Goal: Task Accomplishment & Management: Manage account settings

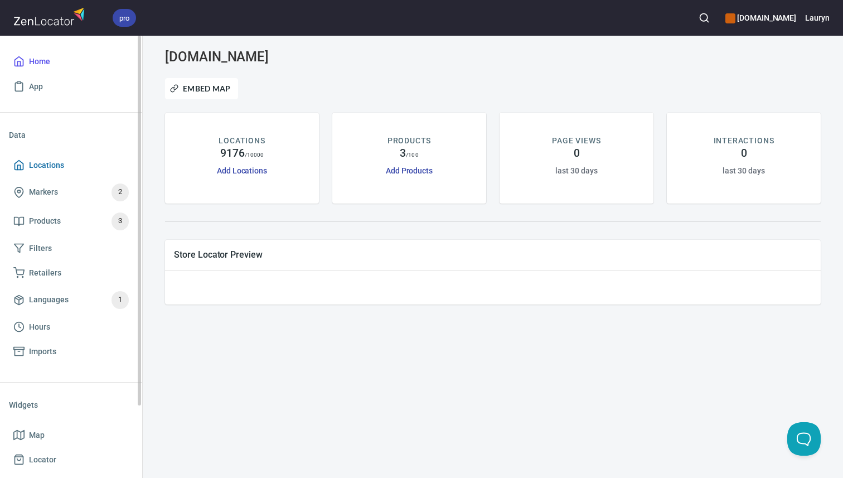
click at [66, 172] on span "Locations" at bounding box center [70, 165] width 115 height 14
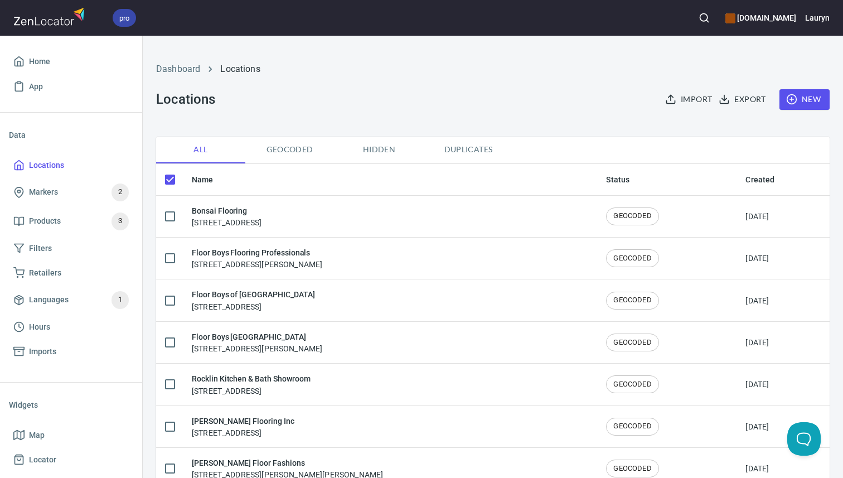
checkbox input "false"
click at [698, 21] on icon "button" at bounding box center [703, 17] width 11 height 11
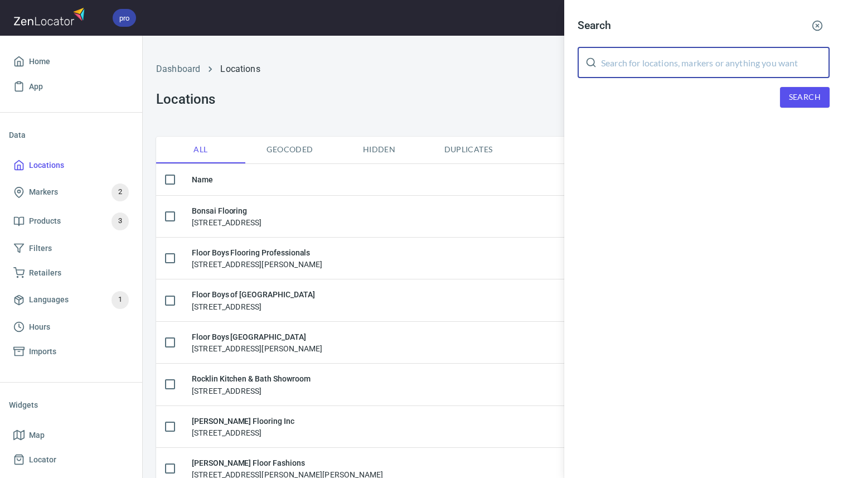
click at [666, 55] on input "text" at bounding box center [715, 62] width 229 height 31
paste input "66215"
type input "66215"
click at [804, 94] on span "Search" at bounding box center [805, 97] width 32 height 14
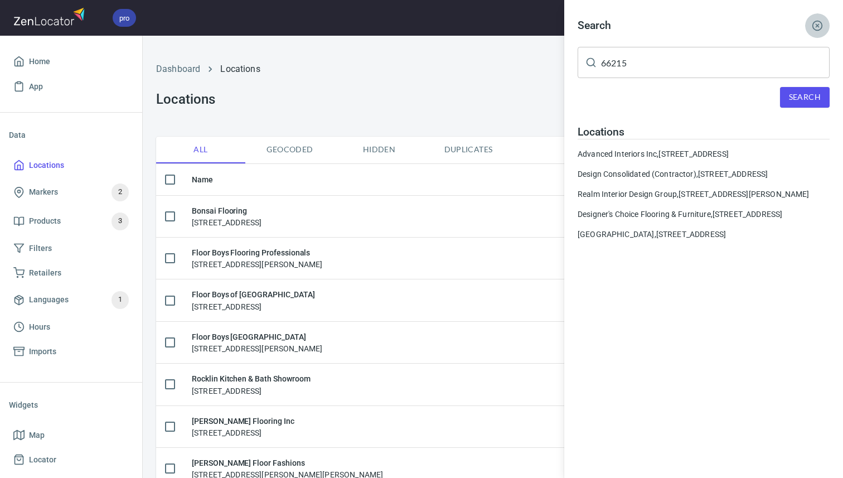
click at [810, 28] on button "button" at bounding box center [817, 25] width 25 height 25
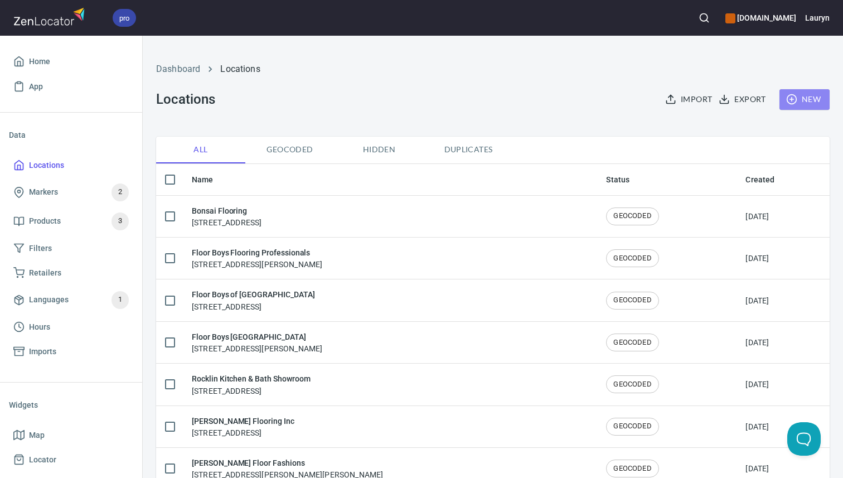
click at [801, 95] on span "New" at bounding box center [804, 100] width 32 height 14
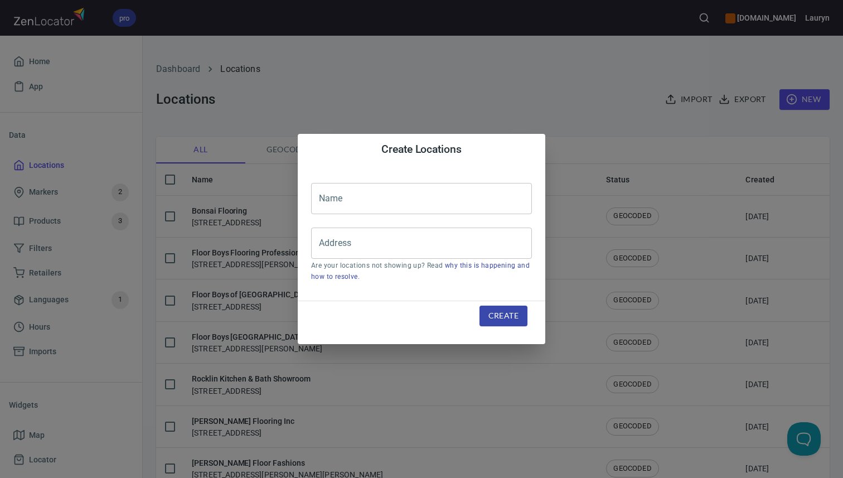
click at [429, 225] on div "Name Name Address Address Are your locations not showing up? Read why this is h…" at bounding box center [421, 232] width 247 height 135
click at [429, 238] on input "Address" at bounding box center [413, 242] width 194 height 21
paste input "[STREET_ADDRESS]"
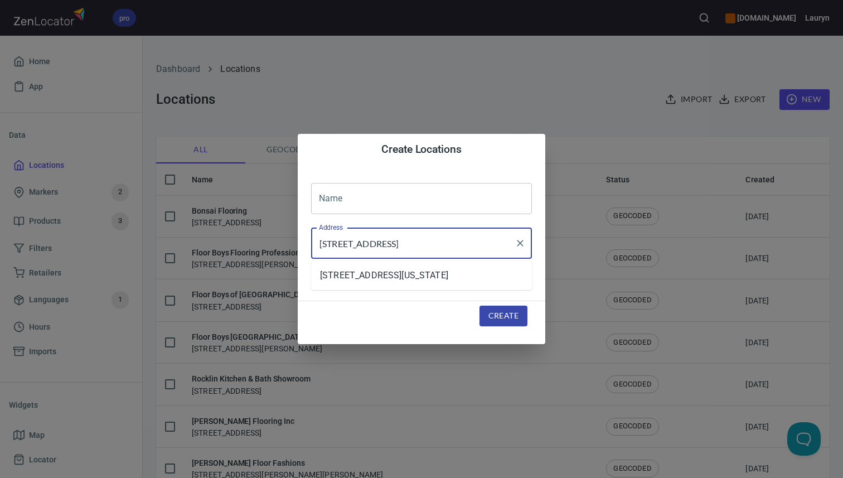
type input "[STREET_ADDRESS]"
click at [416, 207] on input "text" at bounding box center [421, 198] width 221 height 31
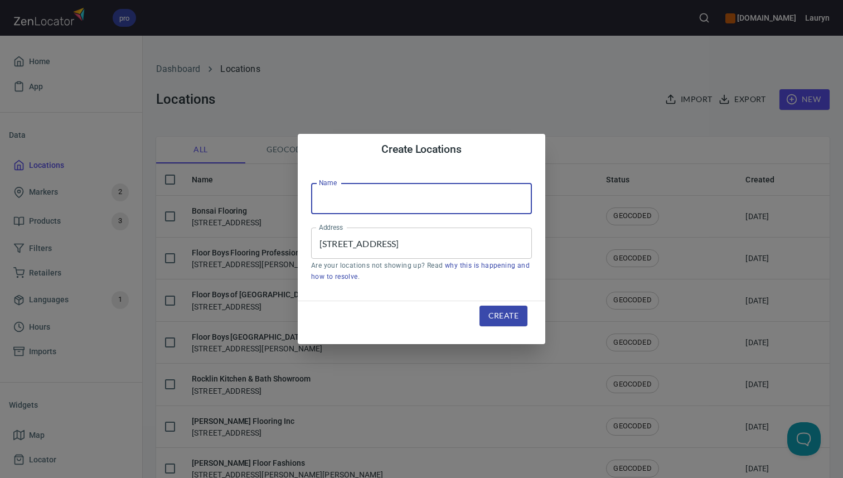
paste input "SCP Flooring"
type input "SCP Flooring"
click at [510, 309] on span "Create" at bounding box center [503, 316] width 30 height 14
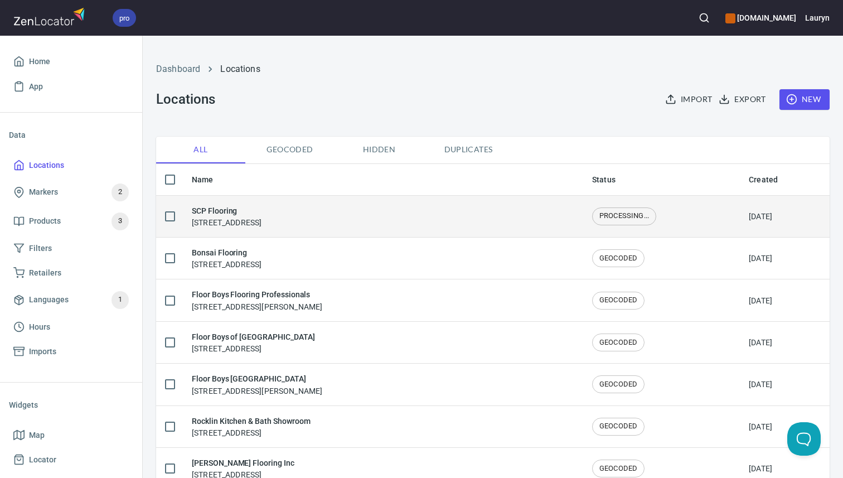
click at [511, 217] on div "SCP Flooring [STREET_ADDRESS]" at bounding box center [383, 216] width 382 height 23
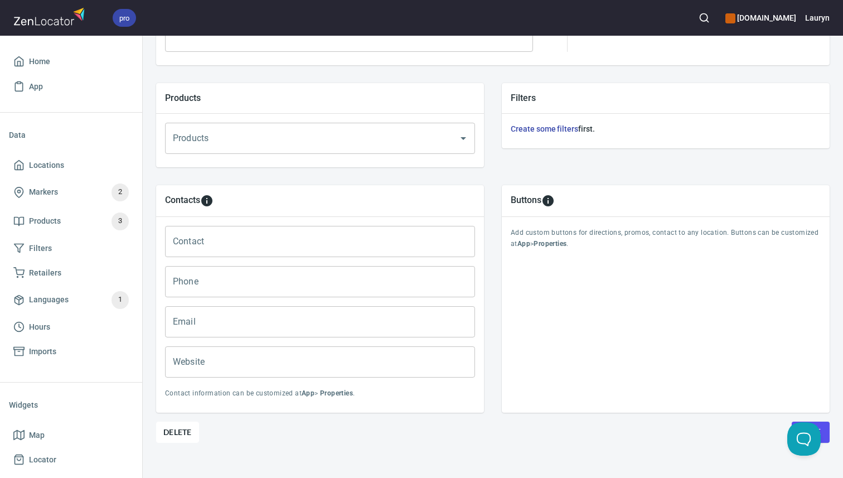
scroll to position [370, 0]
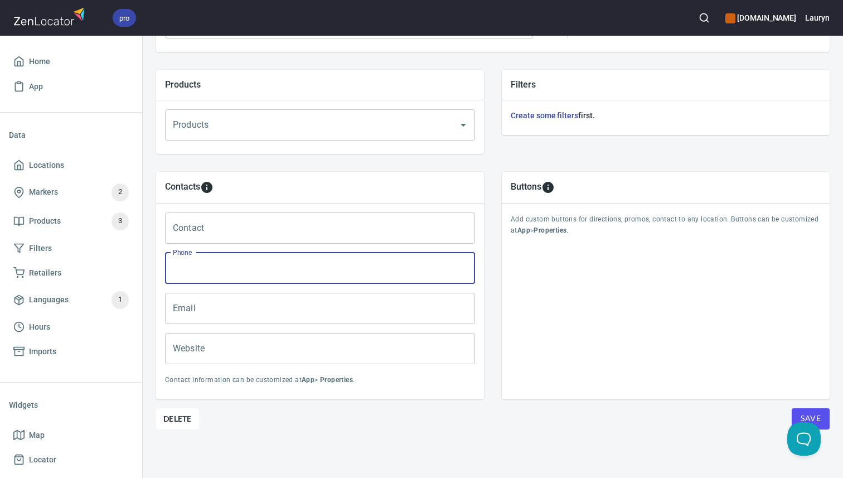
click at [249, 269] on input "Phone" at bounding box center [320, 267] width 310 height 31
paste input "[PHONE_NUMBER]"
type input "[PHONE_NUMBER]"
click at [507, 336] on div "Buttons Add custom buttons for directions, promos, contact to any location. But…" at bounding box center [666, 285] width 328 height 227
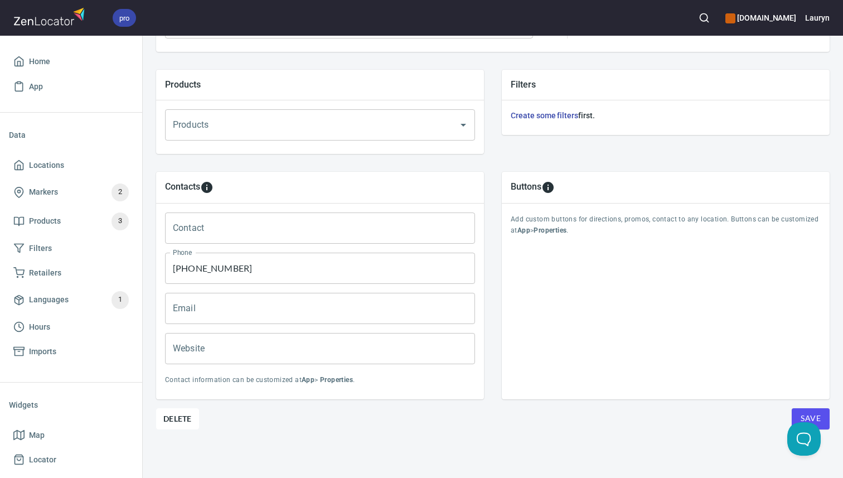
click at [365, 348] on input "Website" at bounding box center [320, 348] width 310 height 31
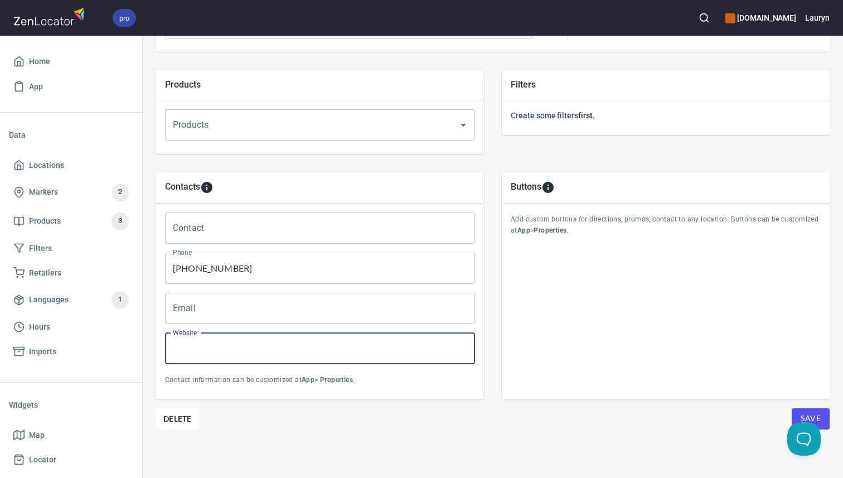
paste input "[URL][DOMAIN_NAME]"
type input "[URL][DOMAIN_NAME]"
click at [550, 441] on div "Location Properties Location Name SCP Flooring Location Name Address [STREET_AD…" at bounding box center [492, 126] width 673 height 703
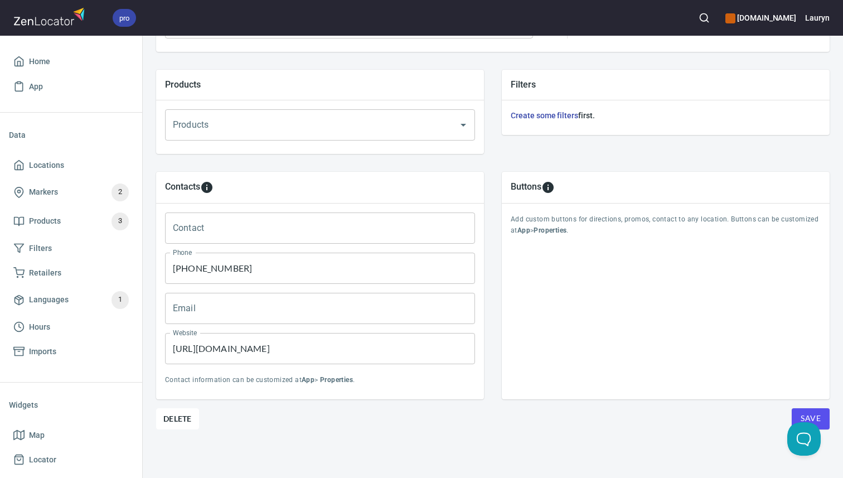
click at [808, 417] on span "Save" at bounding box center [810, 418] width 20 height 14
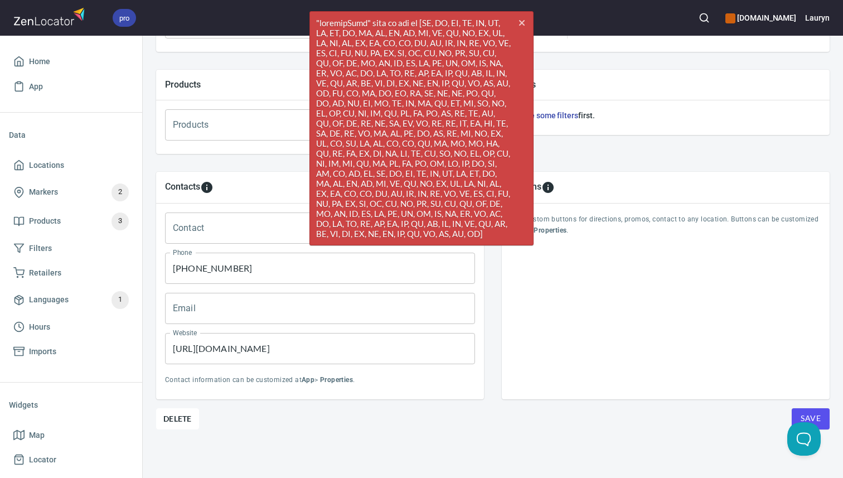
click at [449, 380] on p "Contact information can be customized at App > Properties ." at bounding box center [320, 380] width 310 height 11
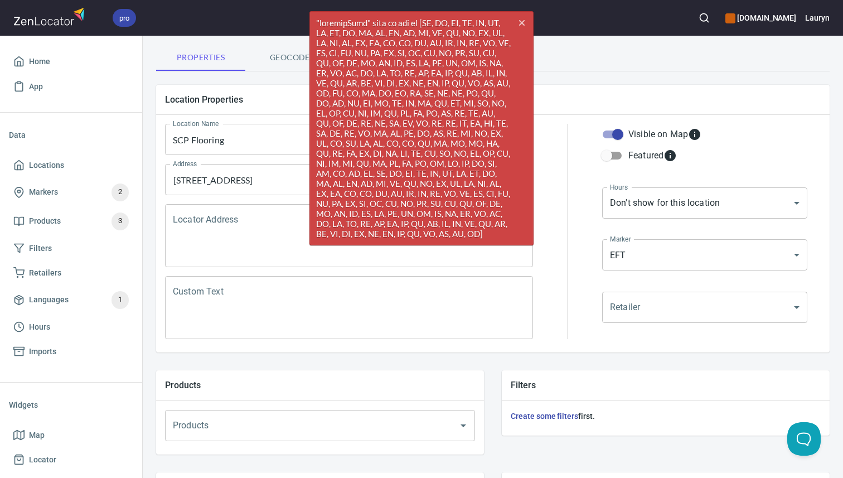
scroll to position [0, 0]
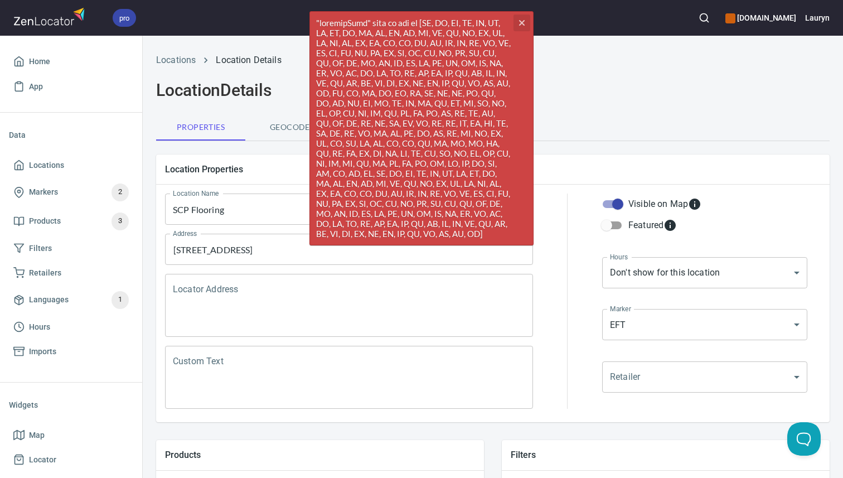
click at [522, 22] on icon "button" at bounding box center [522, 23] width 6 height 6
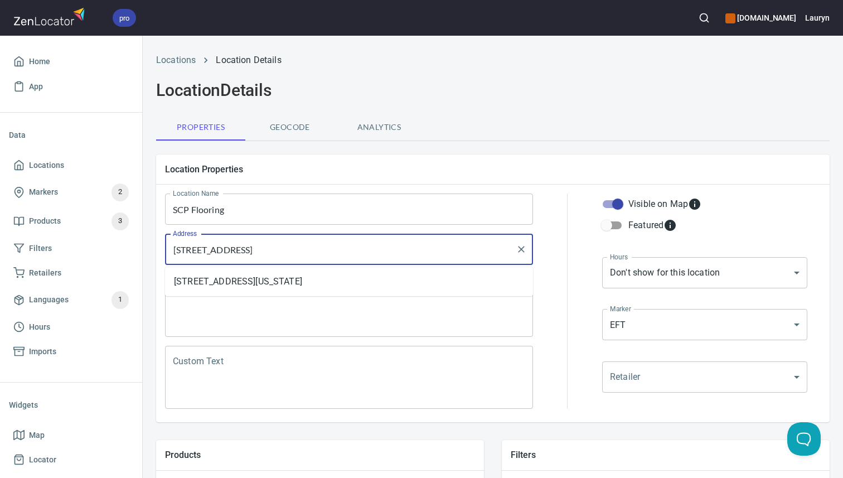
click at [396, 255] on input "[STREET_ADDRESS]" at bounding box center [340, 249] width 341 height 21
click at [359, 286] on li "[STREET_ADDRESS][US_STATE]" at bounding box center [349, 281] width 368 height 20
type input "[STREET_ADDRESS][US_STATE]"
click at [431, 253] on input "[STREET_ADDRESS][US_STATE]" at bounding box center [340, 249] width 341 height 21
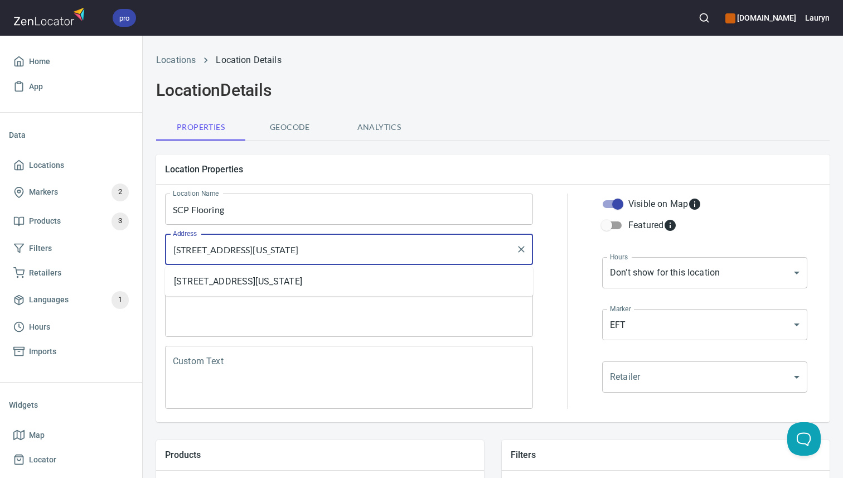
click at [431, 253] on input "[STREET_ADDRESS][US_STATE]" at bounding box center [340, 249] width 341 height 21
click at [560, 266] on div at bounding box center [568, 301] width 56 height 229
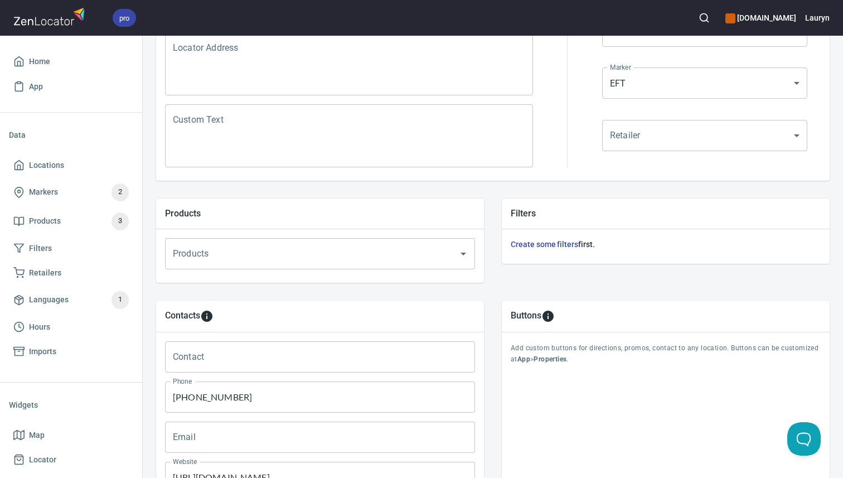
scroll to position [370, 0]
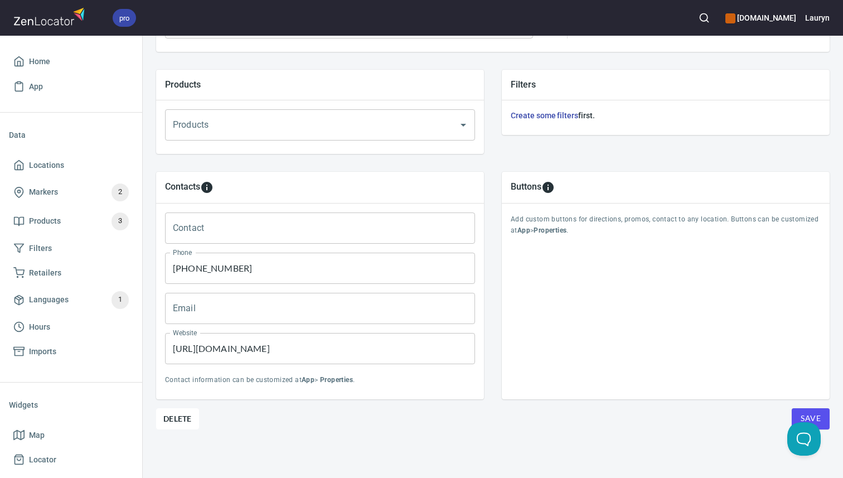
click at [821, 413] on button "Save" at bounding box center [810, 418] width 38 height 21
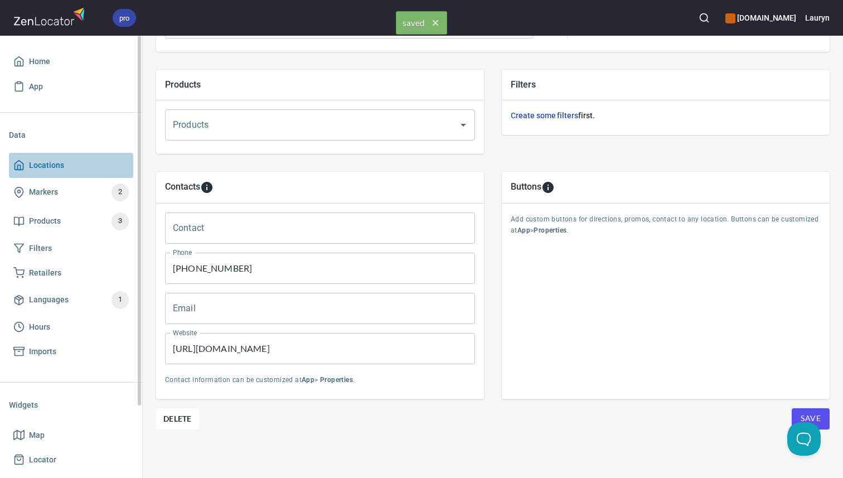
click at [73, 176] on link "Locations" at bounding box center [71, 165] width 124 height 25
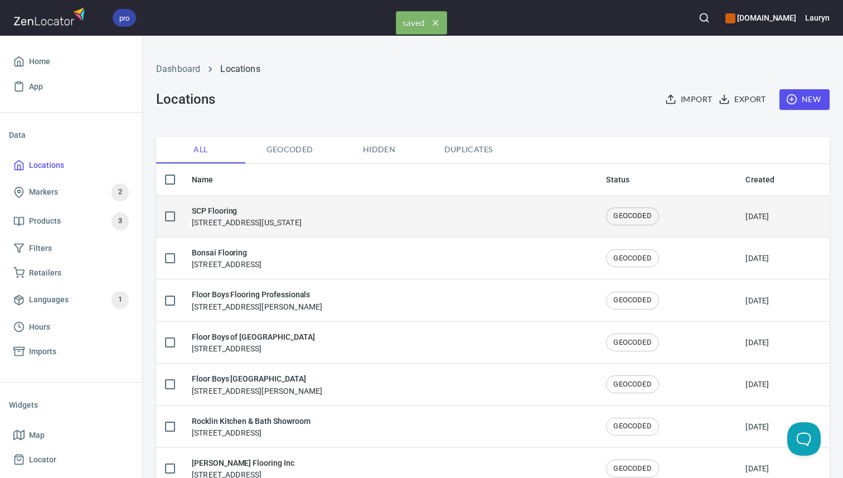
click at [302, 215] on h6 "SCP Flooring" at bounding box center [247, 211] width 110 height 12
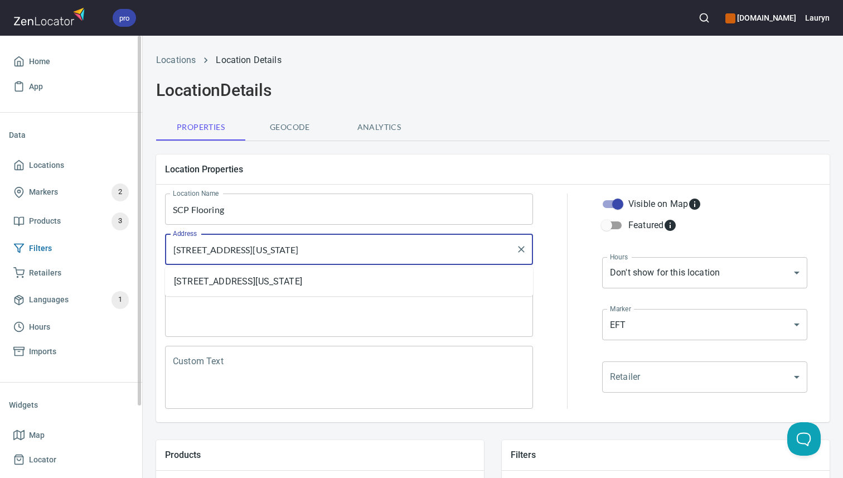
drag, startPoint x: 418, startPoint y: 247, endPoint x: 88, endPoint y: 247, distance: 330.0
click at [88, 247] on div "pro [DOMAIN_NAME] Lauryn Home App Data Locations Markers 2 Products 3 Filters R…" at bounding box center [421, 239] width 843 height 478
paste input "[STREET_ADDRESS]"
type input "[STREET_ADDRESS]"
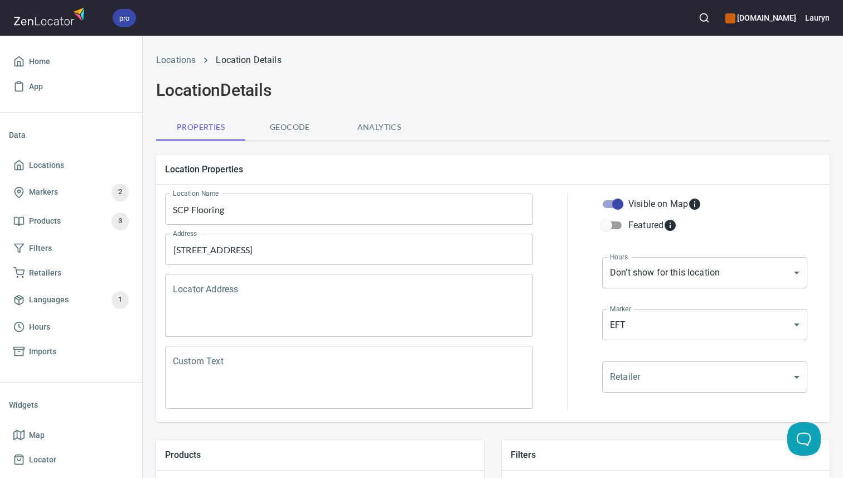
click at [545, 163] on h5 "Location Properties" at bounding box center [492, 169] width 655 height 12
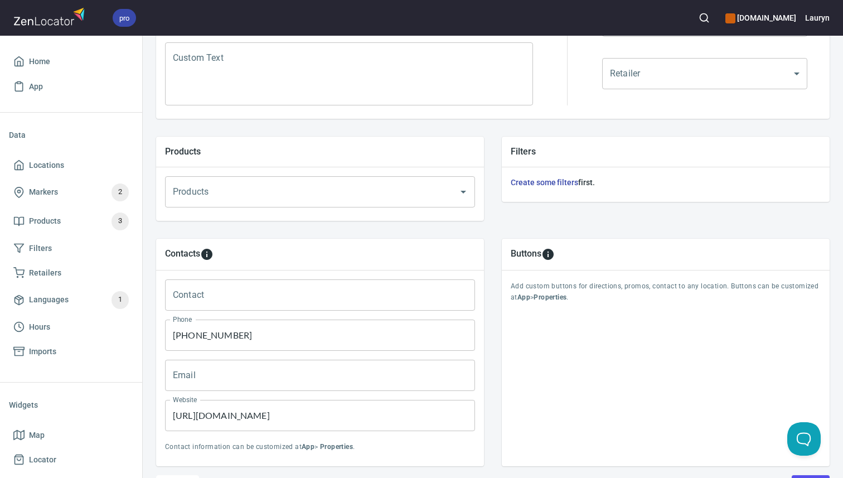
scroll to position [370, 0]
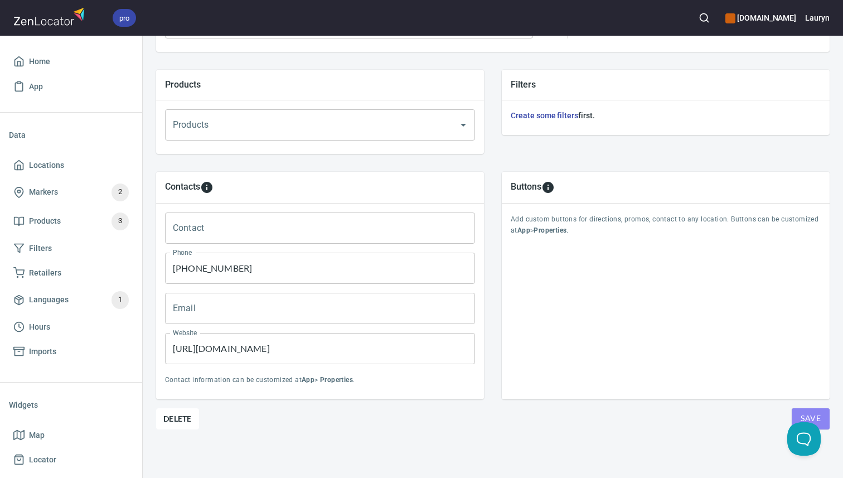
click at [813, 411] on span "Save" at bounding box center [810, 418] width 20 height 14
